Goal: Task Accomplishment & Management: Manage account settings

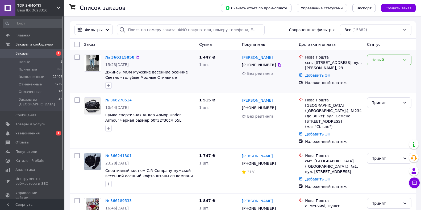
click at [403, 58] on icon at bounding box center [404, 60] width 4 height 4
click at [376, 69] on li "Принят" at bounding box center [389, 72] width 44 height 10
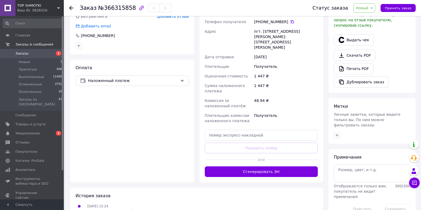
scroll to position [150, 0]
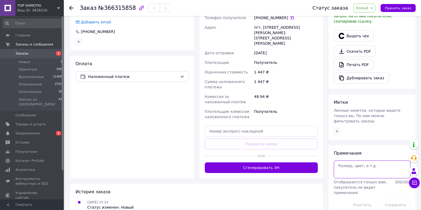
click at [347, 160] on textarea at bounding box center [371, 169] width 77 height 18
type textarea "170/56"
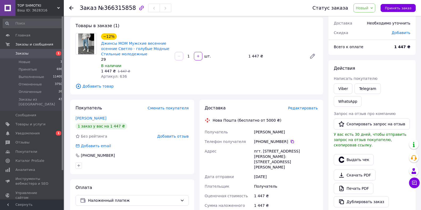
scroll to position [0, 0]
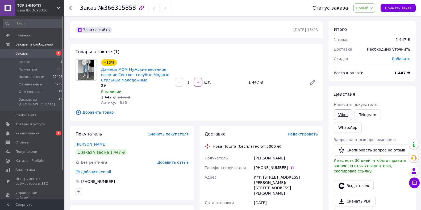
click at [344, 116] on link "Viber" at bounding box center [342, 114] width 19 height 11
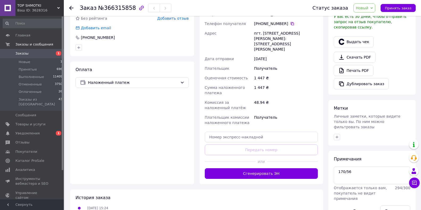
scroll to position [150, 0]
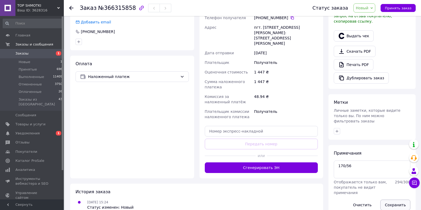
click at [403, 199] on button "Сохранить" at bounding box center [395, 204] width 30 height 11
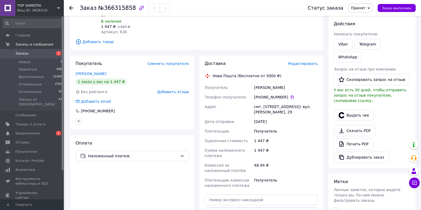
scroll to position [70, 0]
click at [73, 25] on div "Товары в заказе (1) −12% Джинсы МОМ Мужские весенние осенние Светло - голубые М…" at bounding box center [196, 12] width 253 height 77
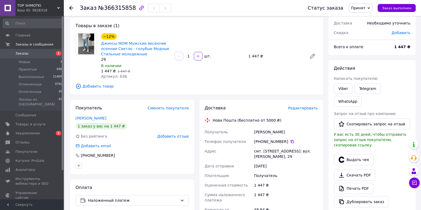
scroll to position [17, 0]
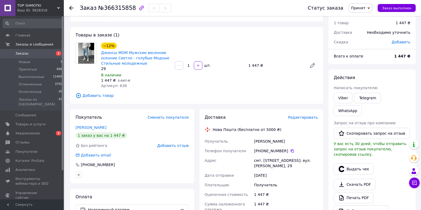
drag, startPoint x: 254, startPoint y: 141, endPoint x: 301, endPoint y: 138, distance: 47.1
click at [301, 138] on div "Чабан Олександр" at bounding box center [286, 141] width 66 height 10
copy div "Чабан Олександр"
click at [290, 151] on icon at bounding box center [291, 150] width 3 height 3
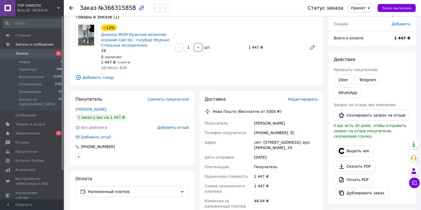
scroll to position [0, 0]
